Goal: Information Seeking & Learning: Learn about a topic

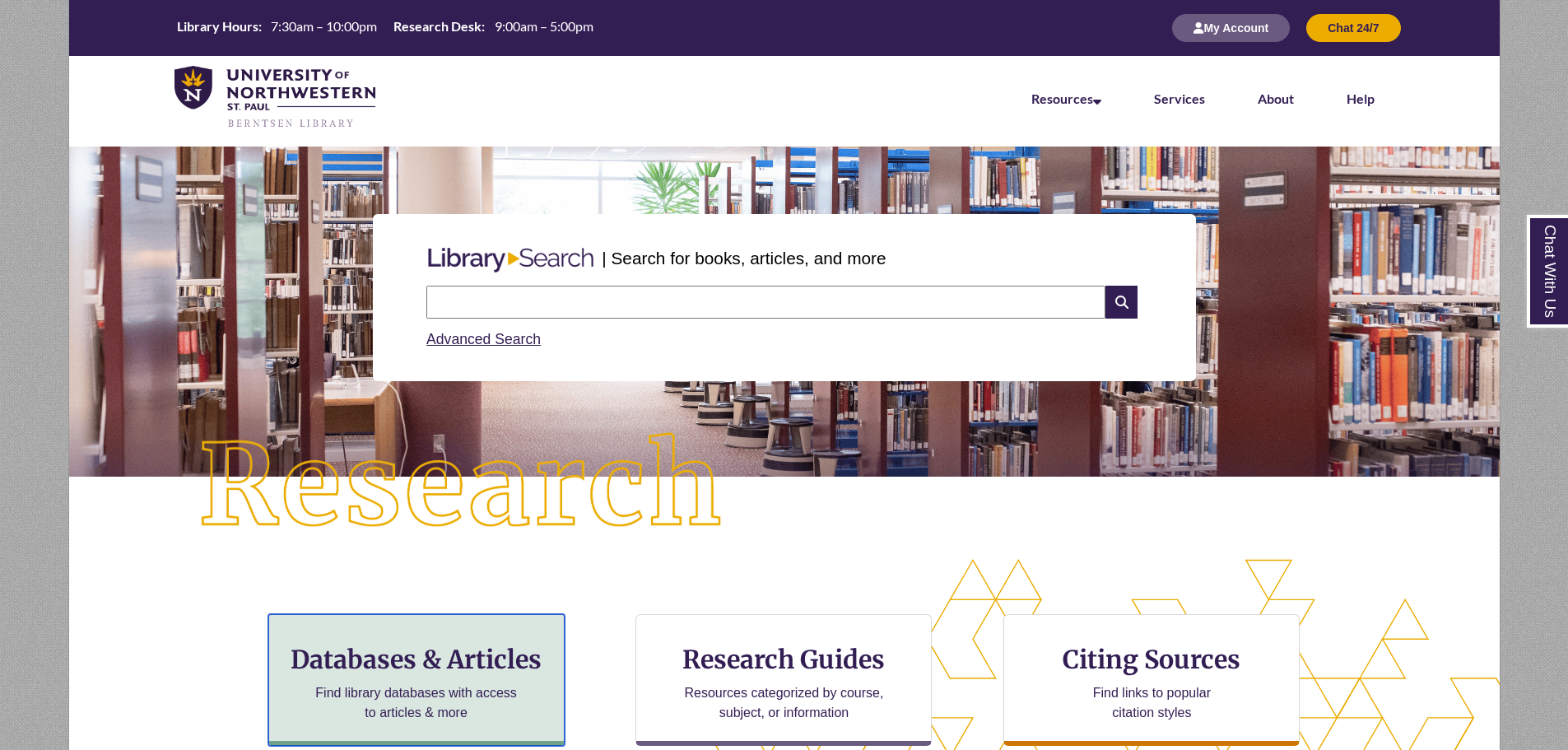
drag, startPoint x: 0, startPoint y: 0, endPoint x: 432, endPoint y: 666, distance: 793.8
click at [432, 666] on h3 "Databases & Articles" at bounding box center [416, 659] width 268 height 31
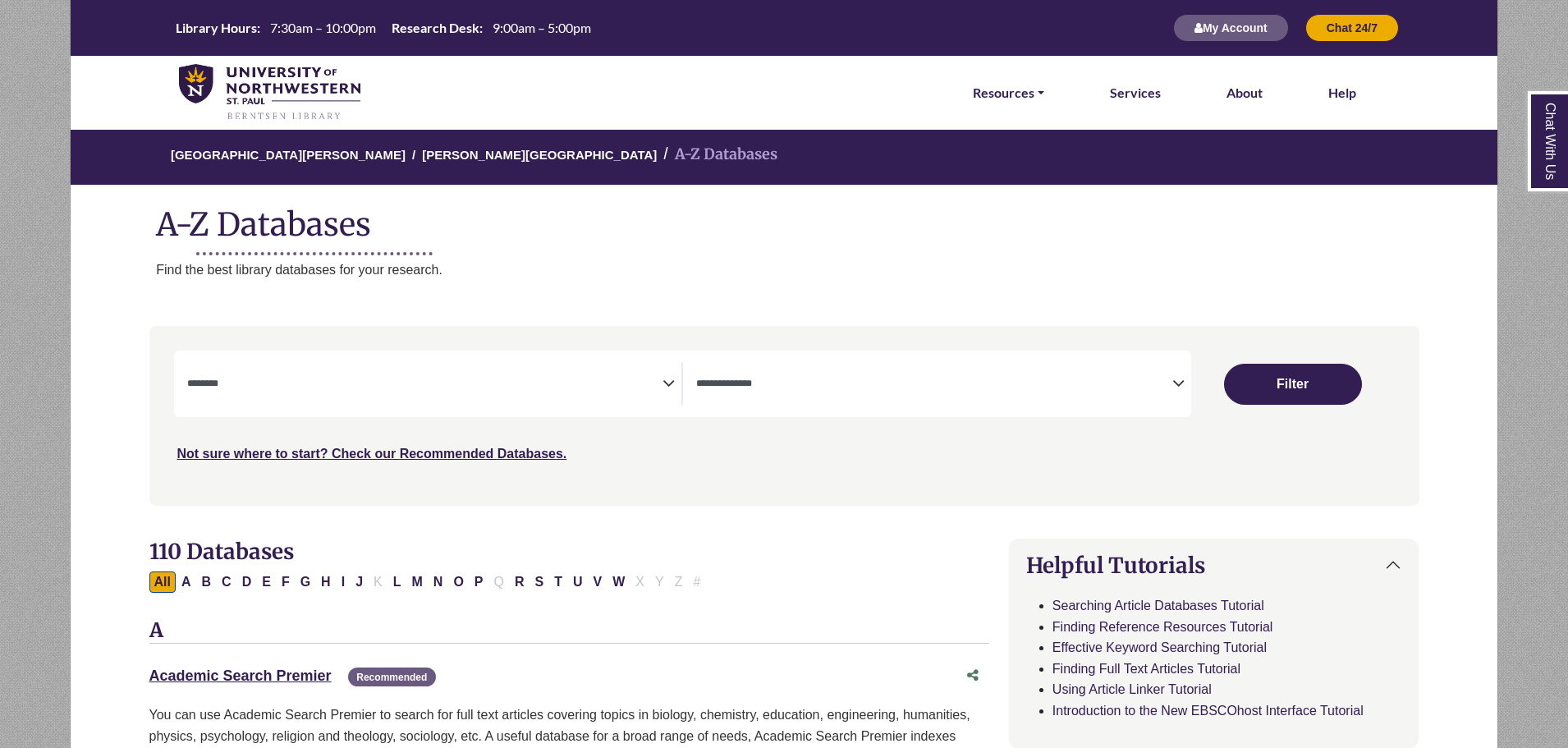
select select "Database Subject Filter"
select select "Database Types Filter"
click at [316, 675] on link "Academic Search Premier This link opens in a new window" at bounding box center [241, 675] width 182 height 16
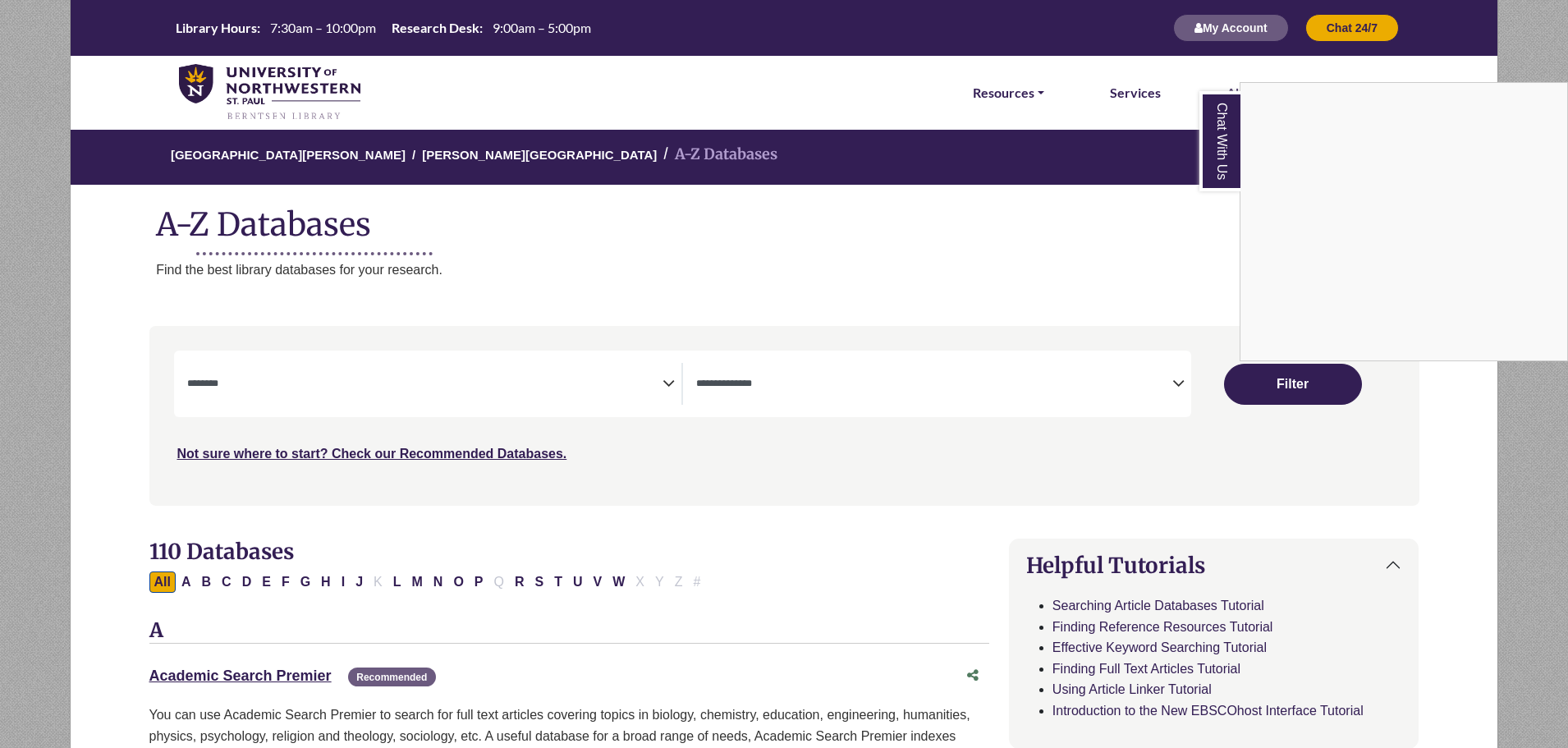
click at [293, 104] on div "Chat With Us" at bounding box center [784, 374] width 1568 height 748
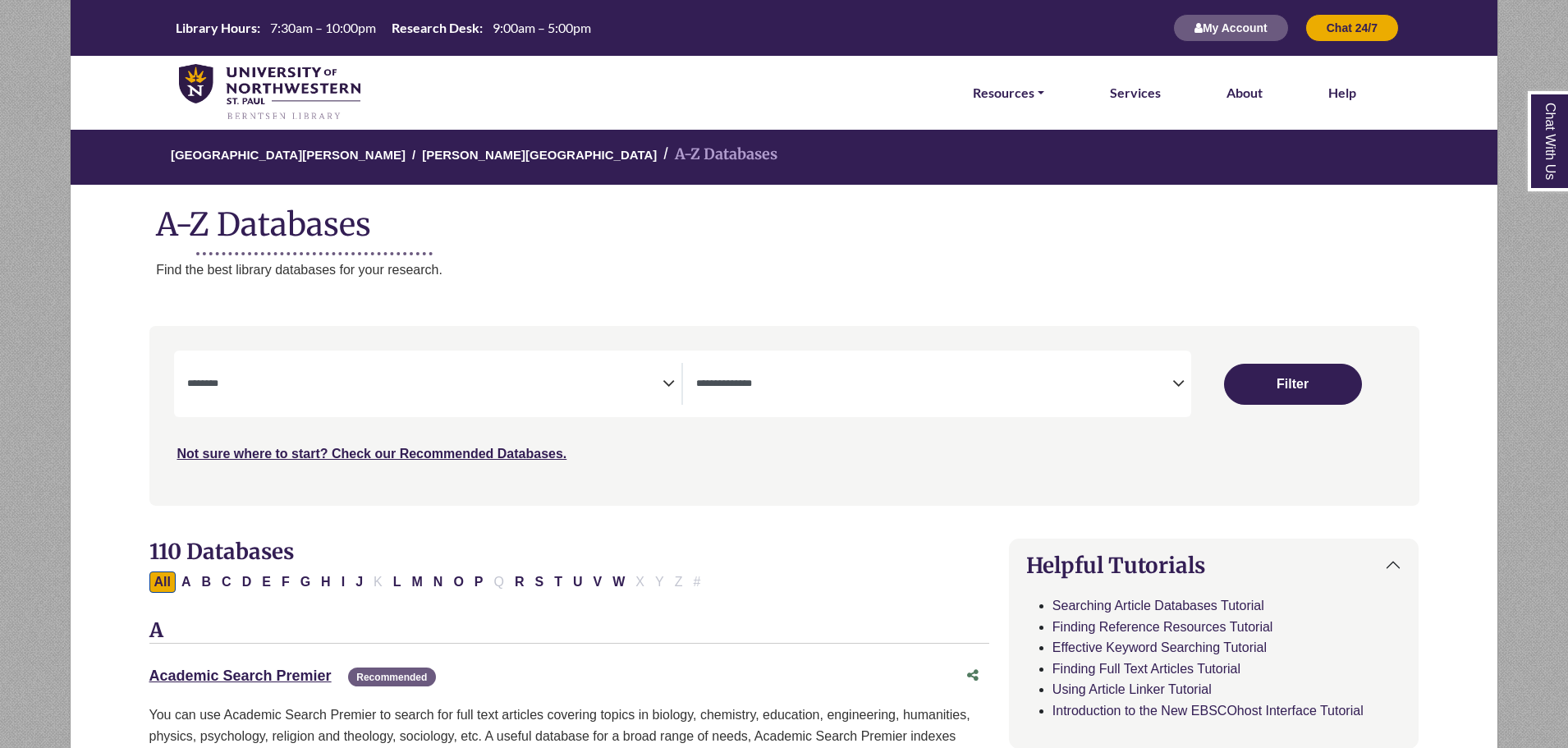
click at [293, 88] on img at bounding box center [269, 93] width 181 height 57
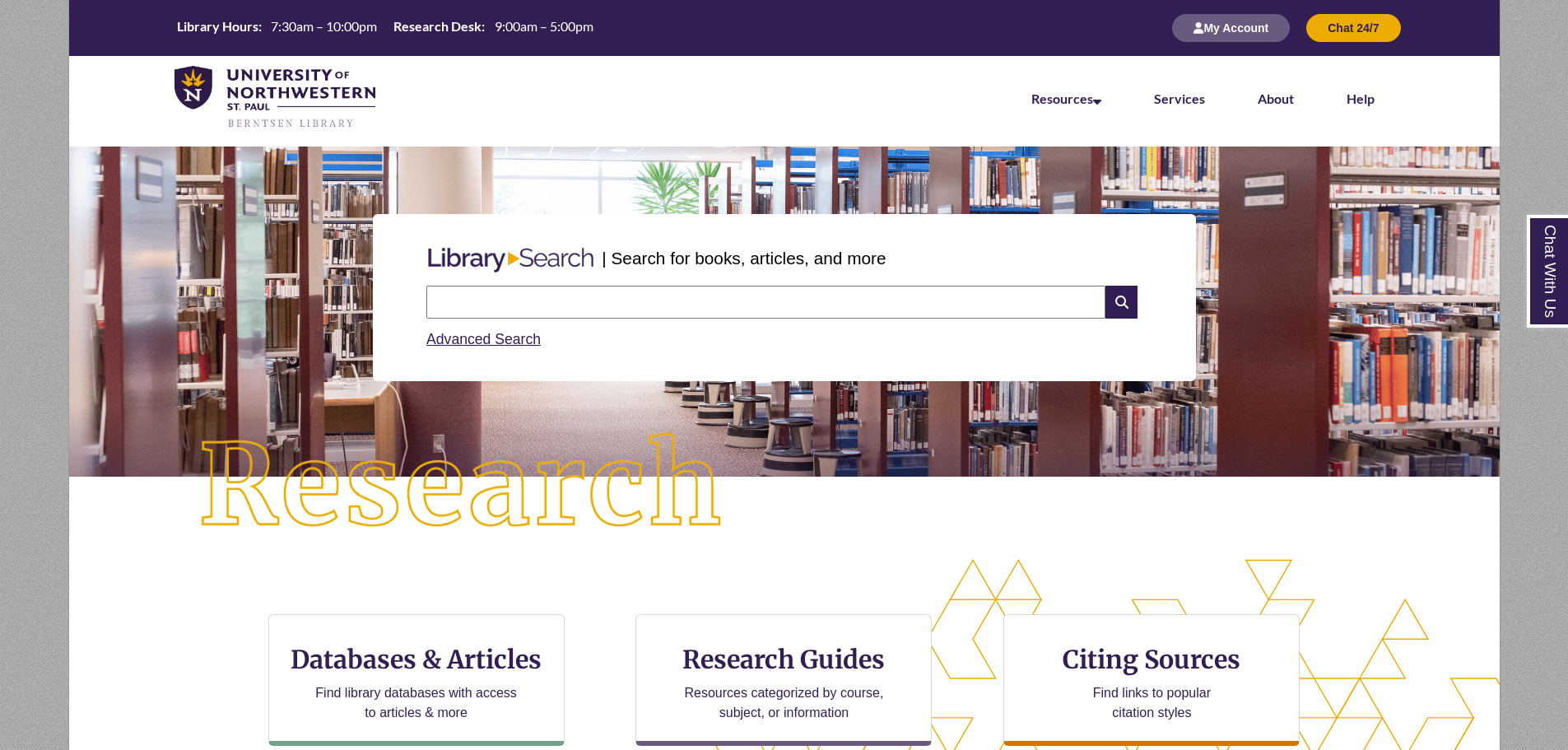
click at [597, 297] on input "text" at bounding box center [766, 302] width 679 height 33
paste input "**********"
type input "**********"
click at [1120, 298] on icon at bounding box center [1121, 302] width 31 height 33
